Goal: Task Accomplishment & Management: Complete application form

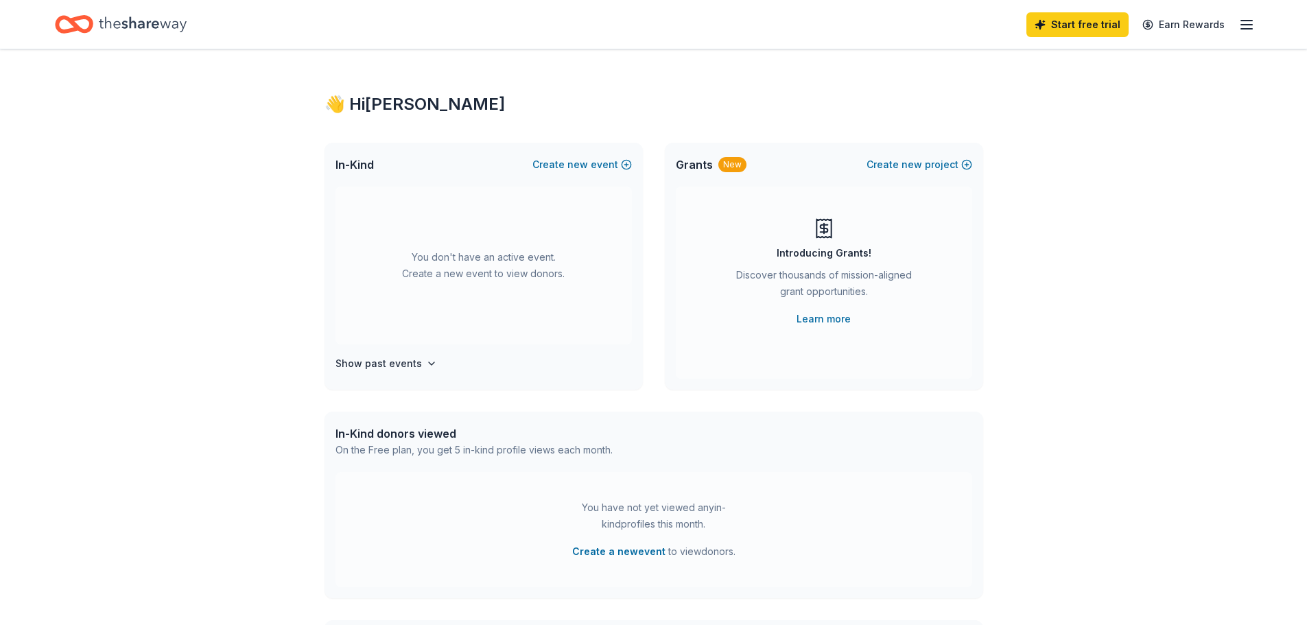
click at [588, 165] on span "new" at bounding box center [577, 164] width 21 height 16
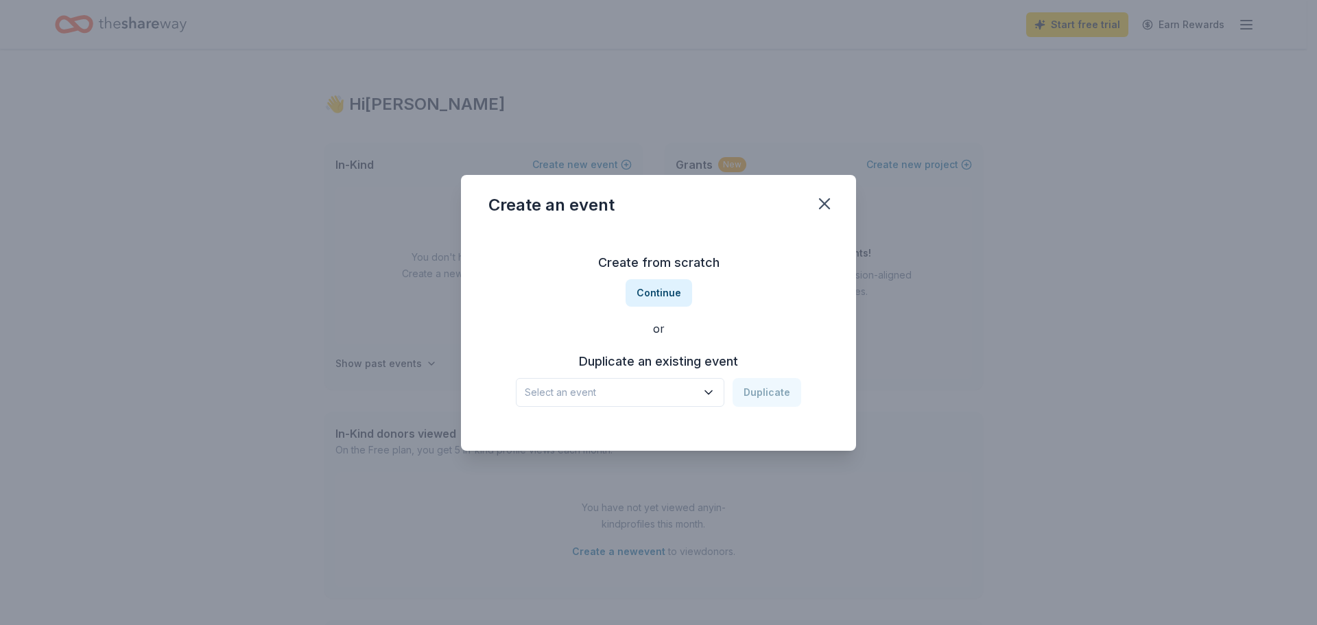
click at [719, 397] on button "Select an event" at bounding box center [620, 392] width 209 height 29
click at [639, 292] on div "Create from scratch Continue or Duplicate an existing event Select an event Dup…" at bounding box center [658, 329] width 340 height 199
click at [663, 298] on button "Continue" at bounding box center [659, 292] width 67 height 27
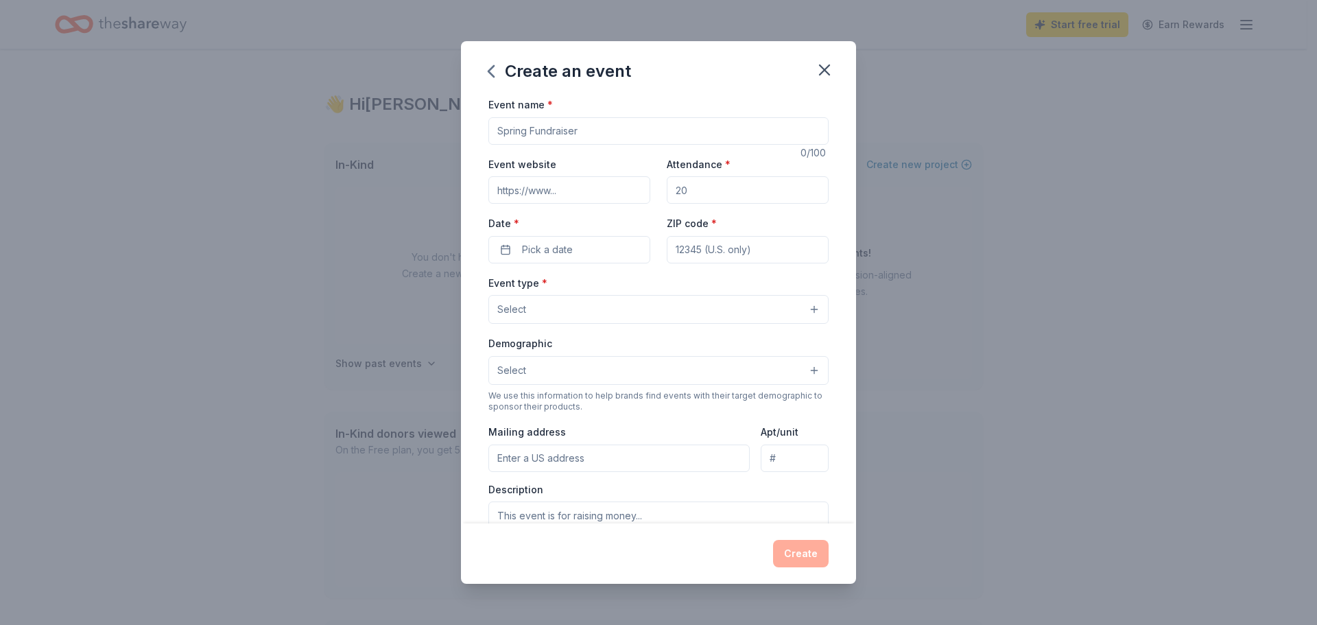
click at [584, 135] on input "Event name *" at bounding box center [658, 130] width 340 height 27
type input "Teacher Appreciation"
drag, startPoint x: 686, startPoint y: 194, endPoint x: 645, endPoint y: 190, distance: 41.4
click at [645, 190] on div "Event website Attendance * Date * Pick a date ZIP code *" at bounding box center [658, 210] width 340 height 108
type input "100"
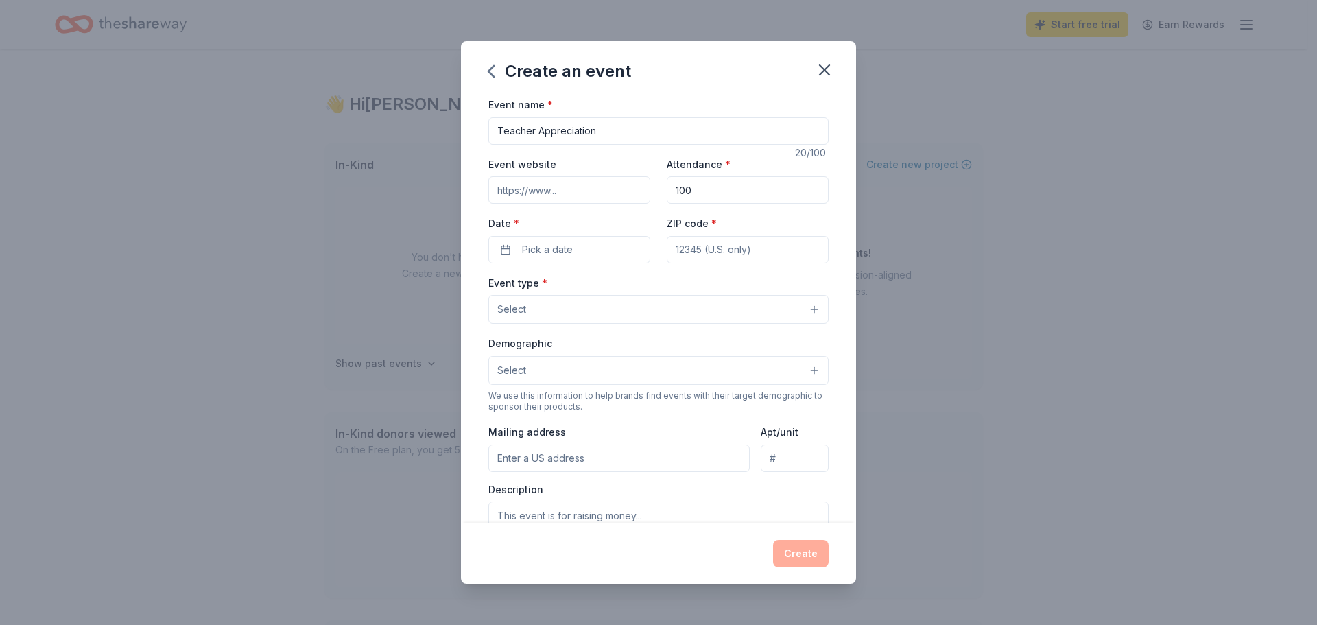
click at [551, 248] on span "Pick a date" at bounding box center [547, 249] width 51 height 16
click at [638, 291] on button "Go to next month" at bounding box center [640, 285] width 19 height 19
click at [515, 490] on button "1" at bounding box center [517, 488] width 25 height 25
click at [743, 252] on input "ZIP code *" at bounding box center [748, 249] width 162 height 27
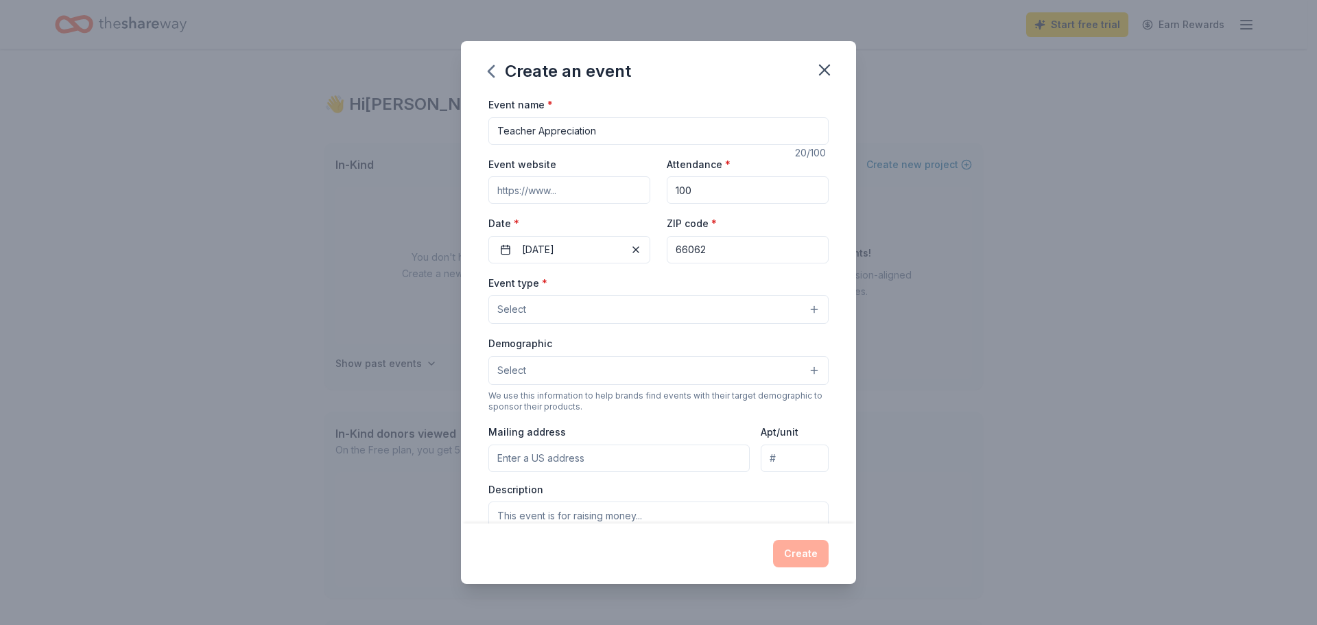
type input "66062"
click at [718, 309] on button "Select" at bounding box center [658, 309] width 340 height 29
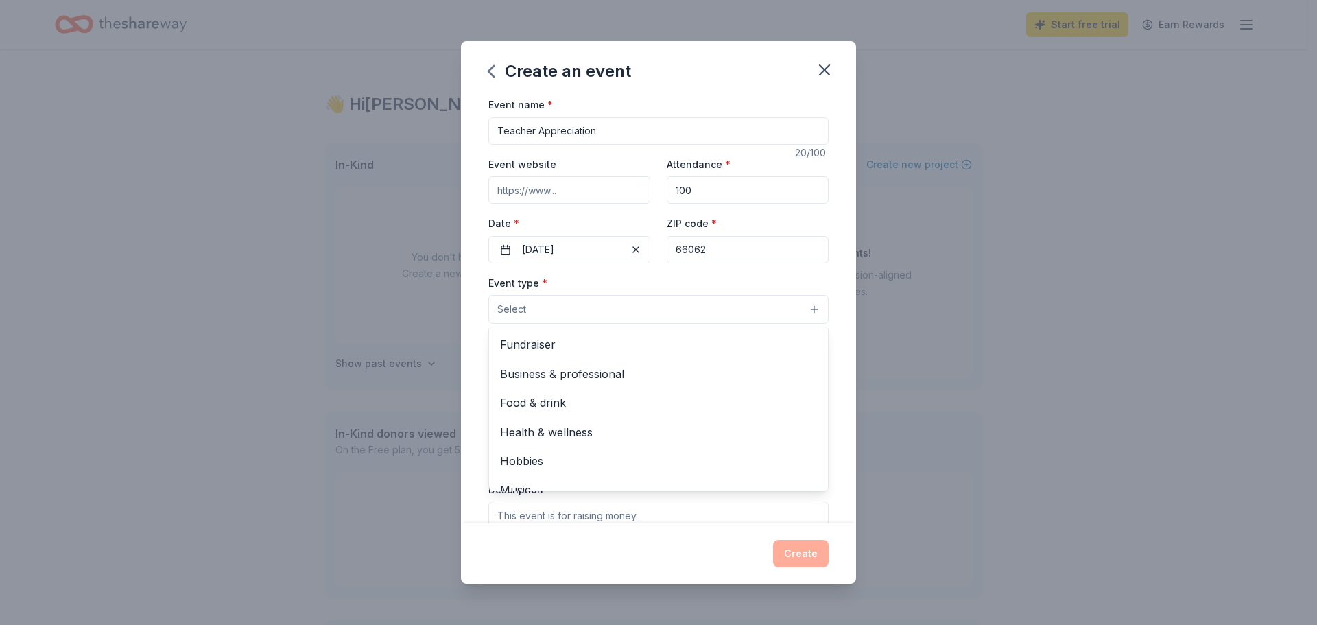
click at [608, 132] on div "Event name * Teacher Appreciation 20 /100 Event website Attendance * 100 Date *…" at bounding box center [658, 413] width 340 height 634
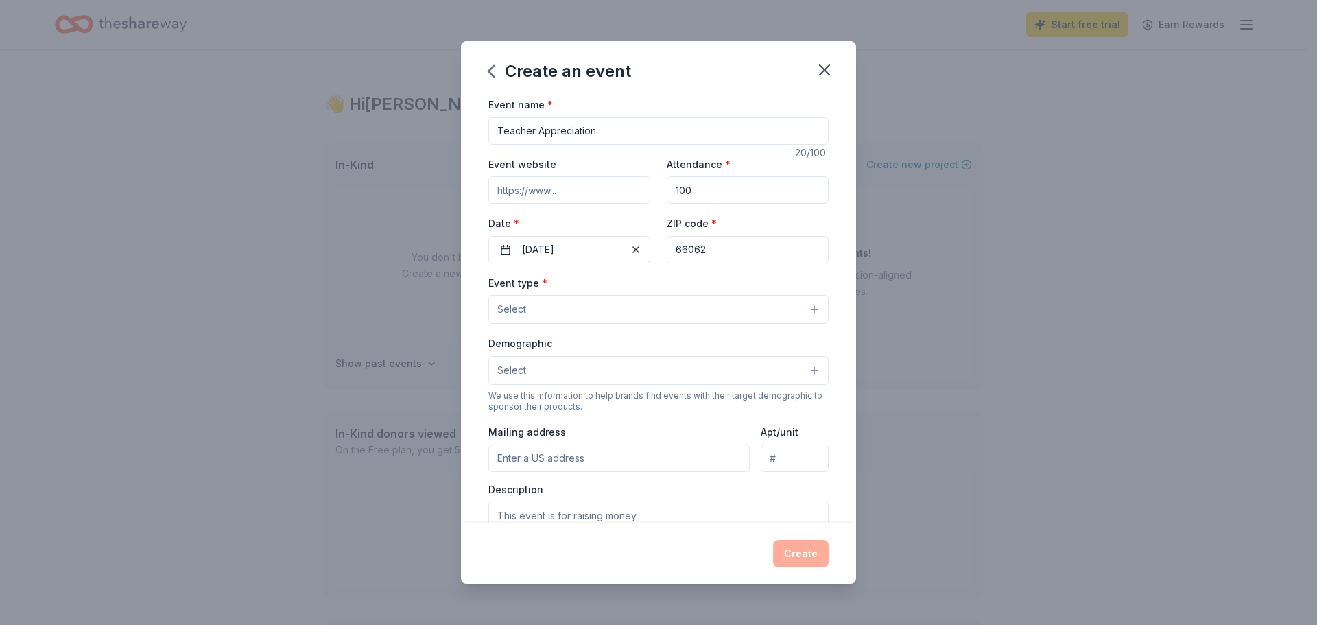
click at [824, 67] on icon "button" at bounding box center [824, 69] width 19 height 19
